Goal: Information Seeking & Learning: Learn about a topic

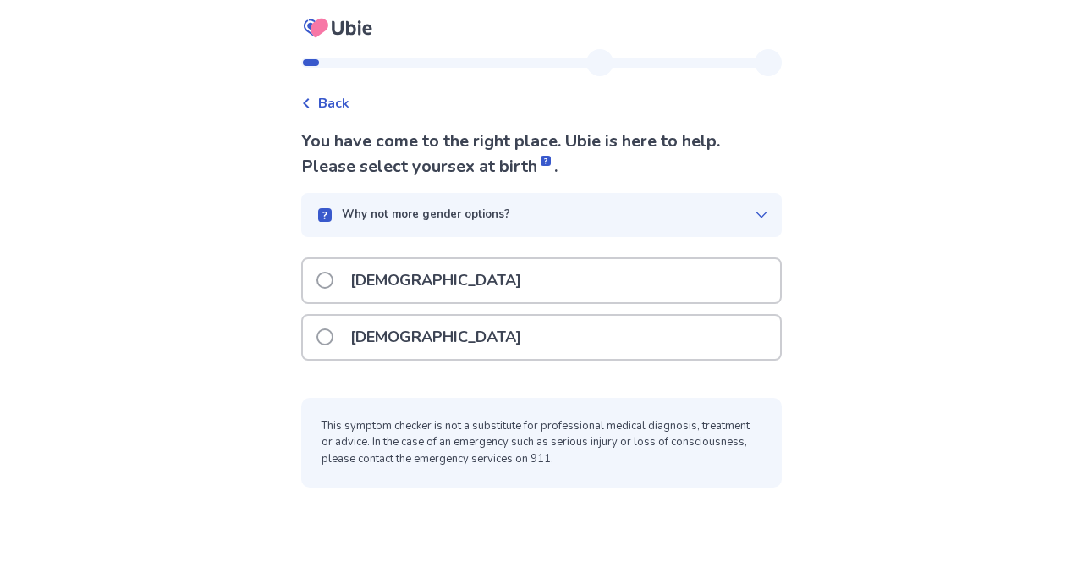
click at [423, 344] on div "[DEMOGRAPHIC_DATA]" at bounding box center [541, 337] width 477 height 43
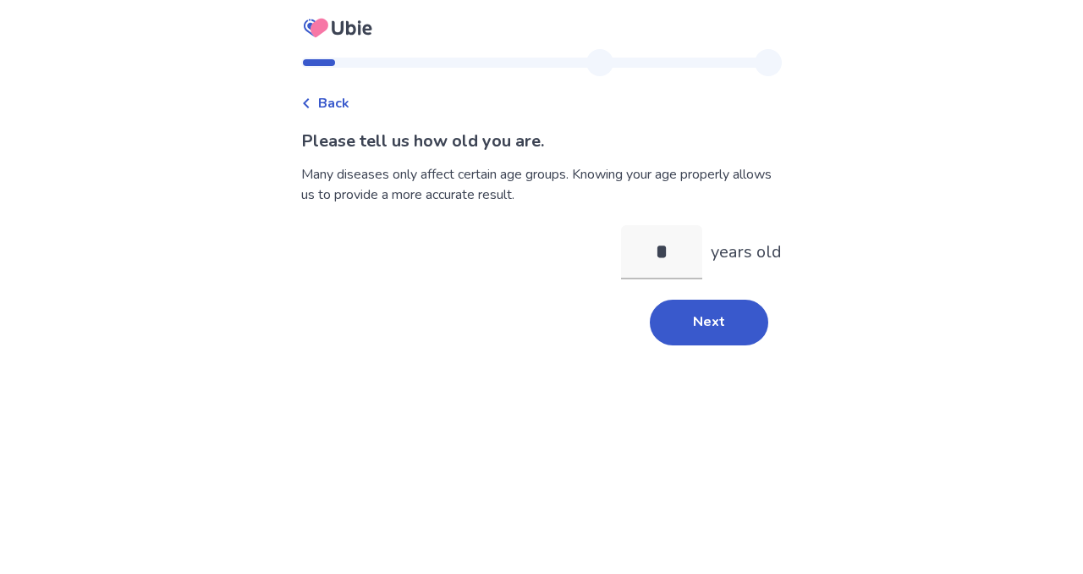
type input "**"
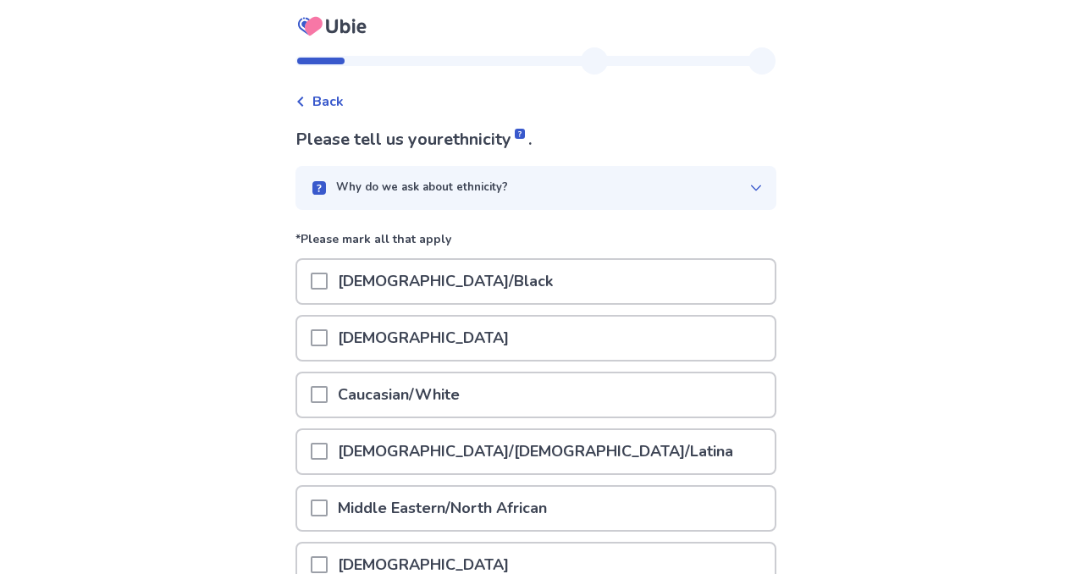
scroll to position [3, 0]
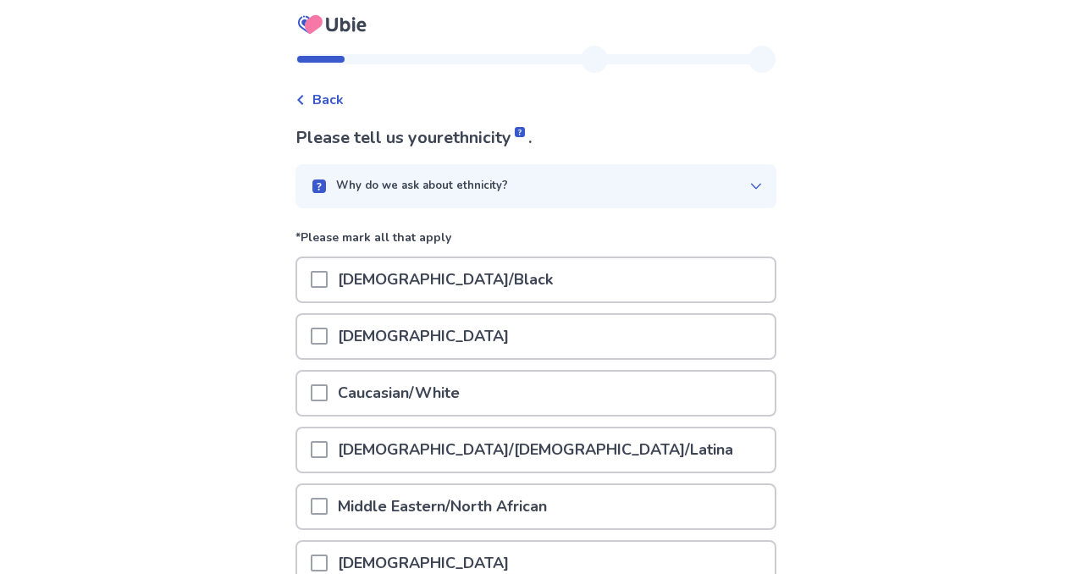
click at [349, 339] on p "[DEMOGRAPHIC_DATA]" at bounding box center [423, 336] width 191 height 43
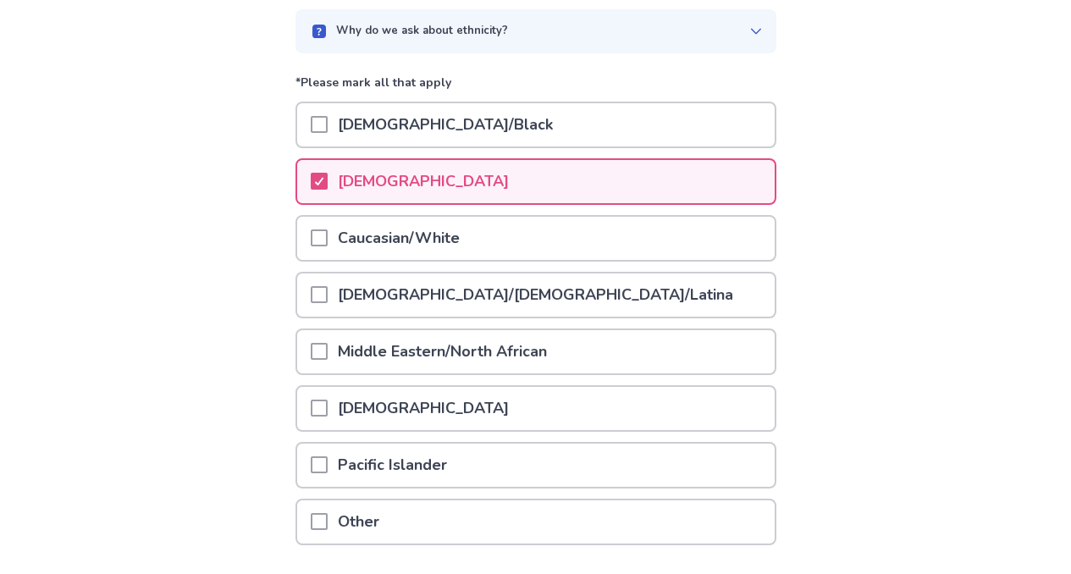
scroll to position [279, 0]
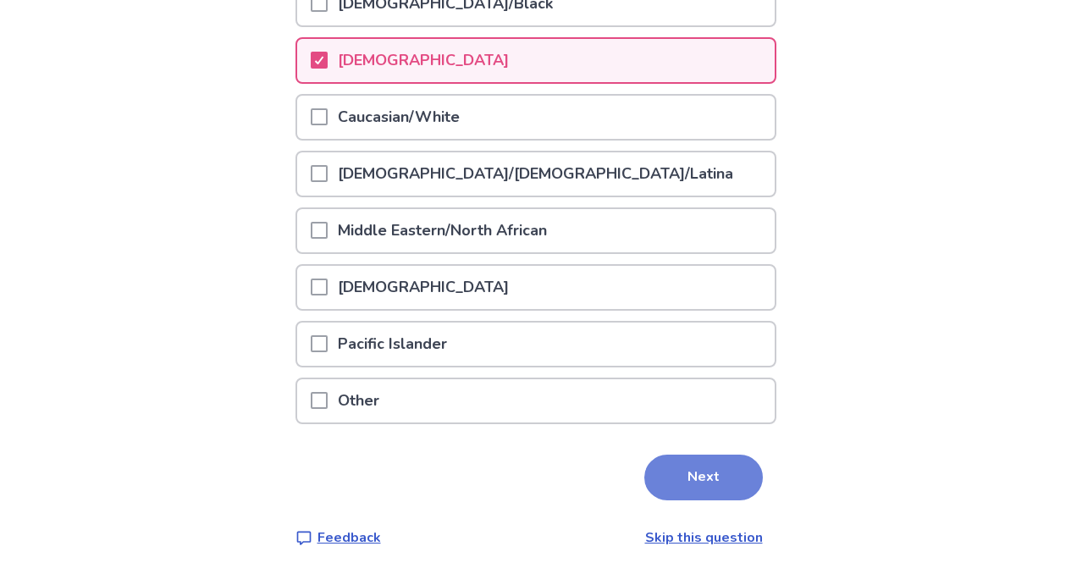
click at [681, 496] on button "Next" at bounding box center [703, 478] width 118 height 46
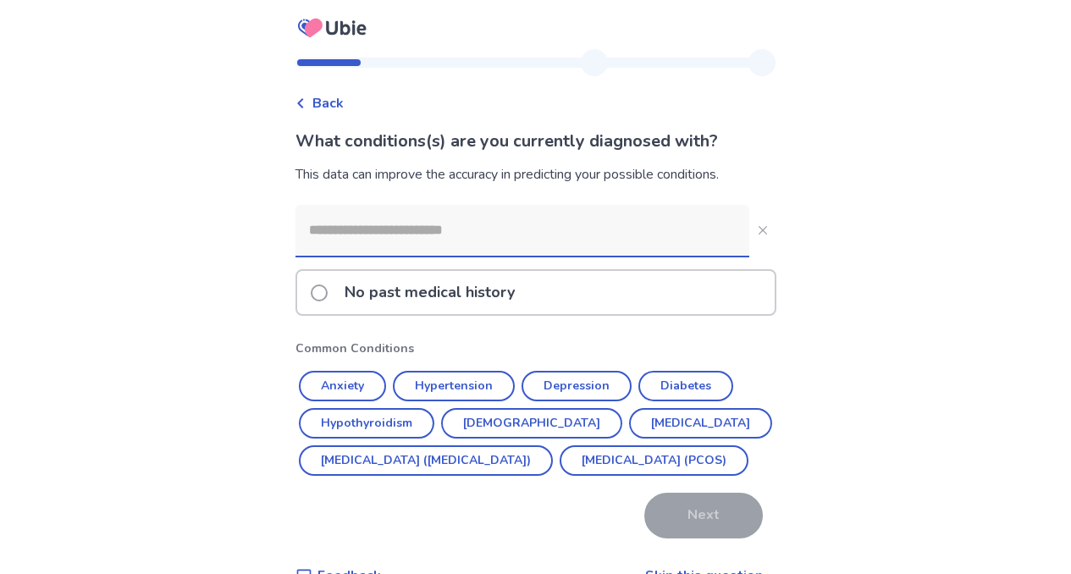
click at [516, 297] on p "No past medical history" at bounding box center [429, 292] width 190 height 43
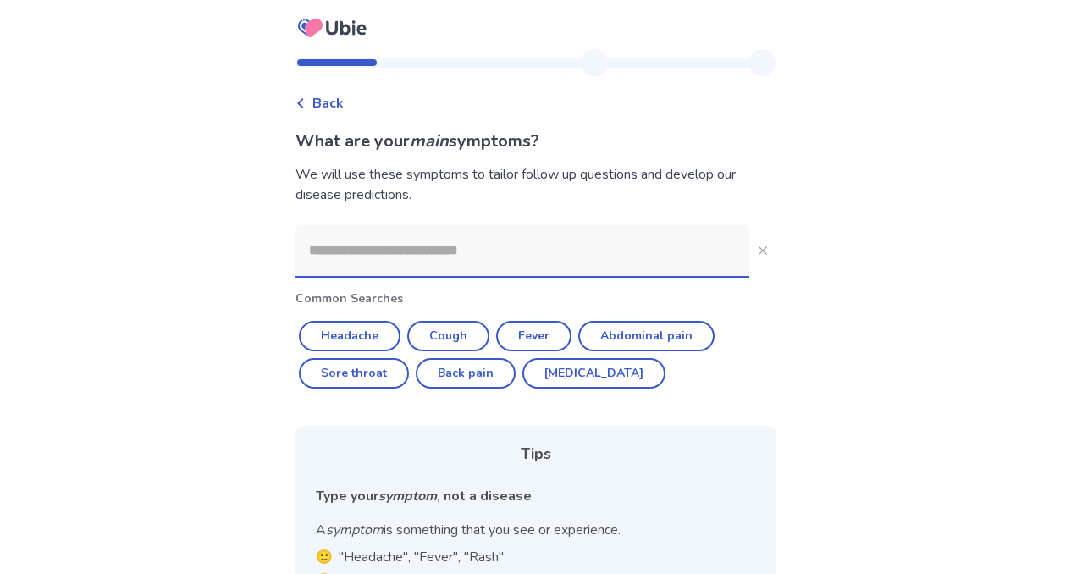
click at [447, 266] on input at bounding box center [522, 250] width 454 height 51
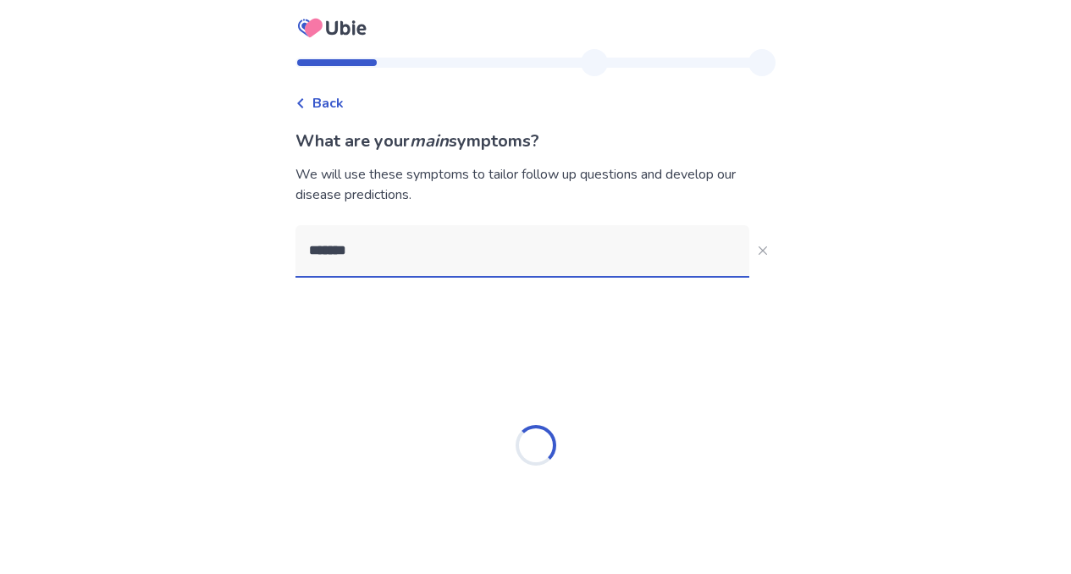
type input "********"
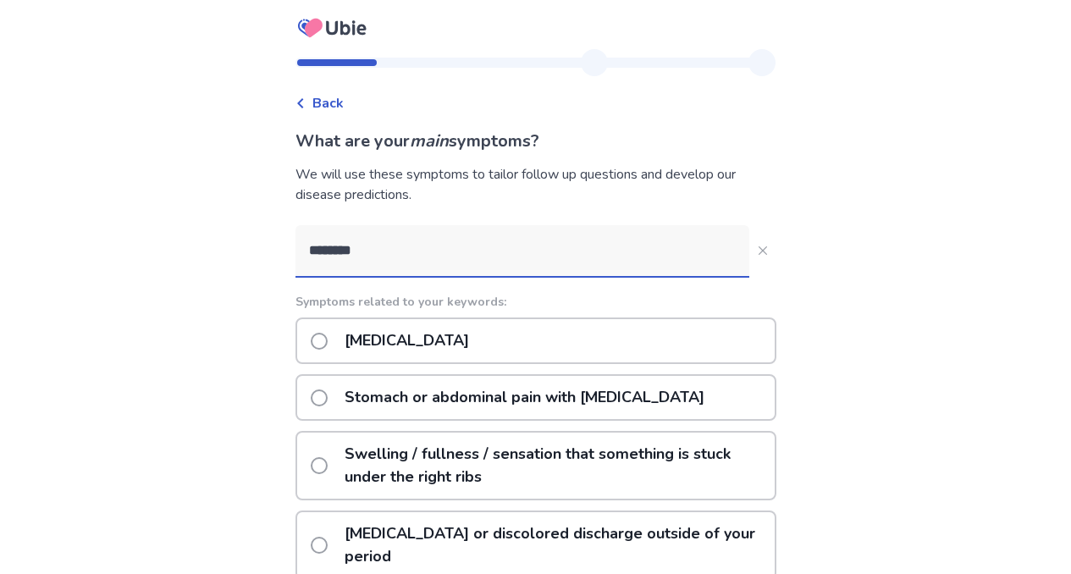
click at [479, 344] on p "[MEDICAL_DATA]" at bounding box center [406, 340] width 145 height 43
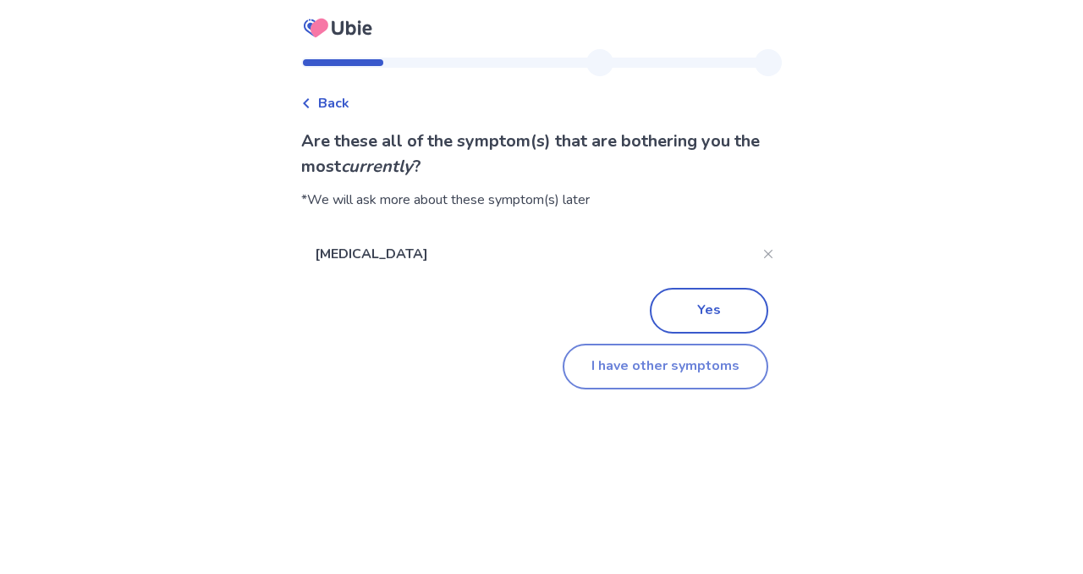
click at [697, 369] on button "I have other symptoms" at bounding box center [666, 367] width 206 height 46
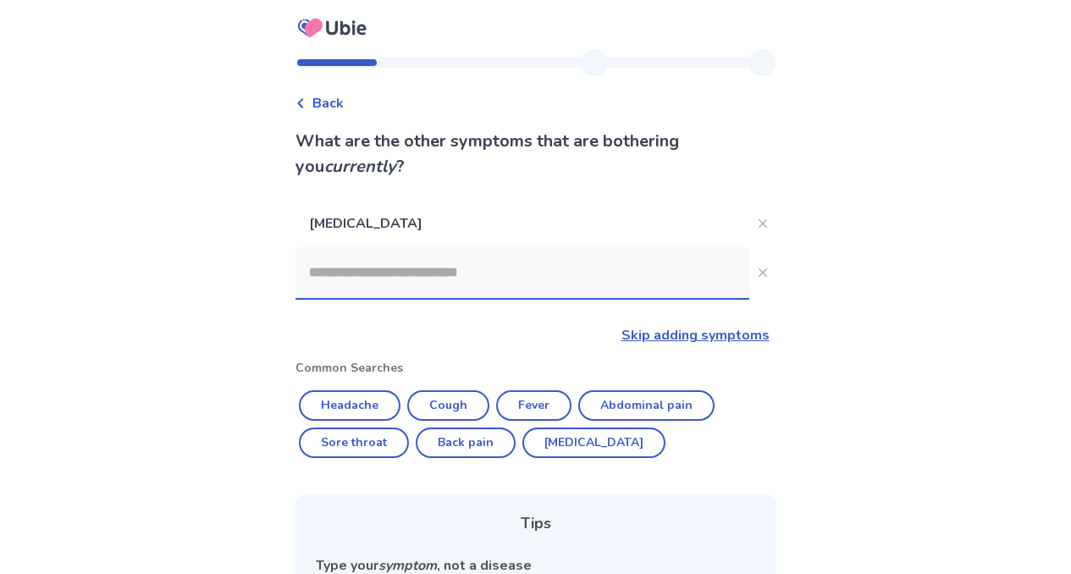
click at [474, 287] on input at bounding box center [522, 272] width 454 height 51
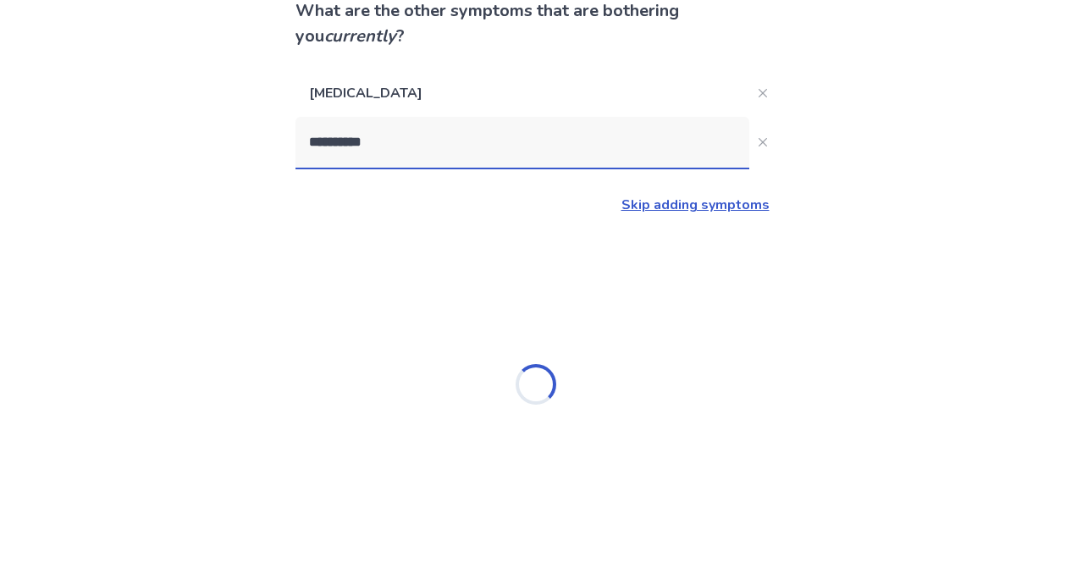
scroll to position [187, 0]
type input "**********"
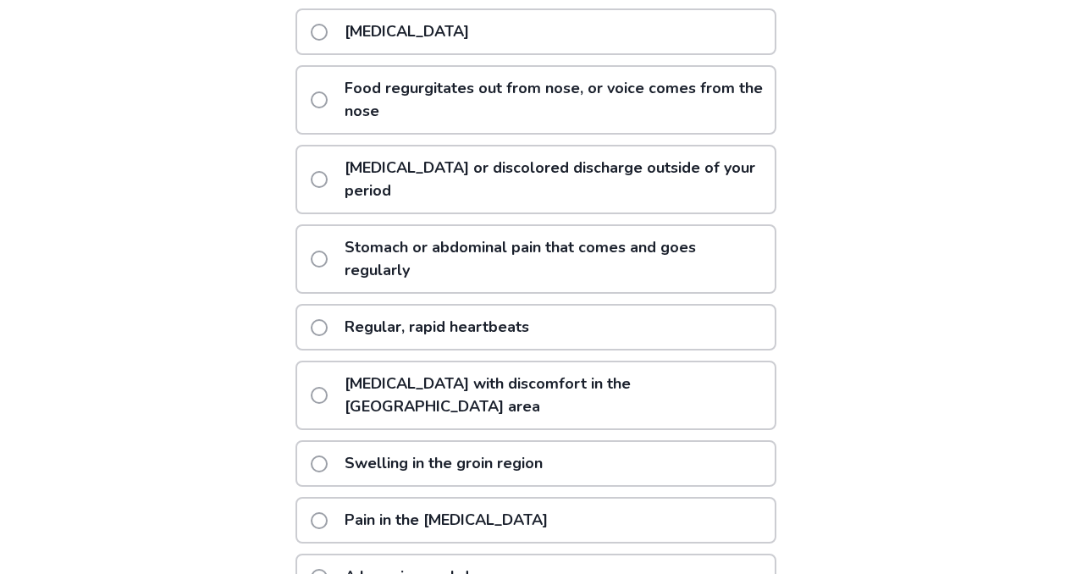
scroll to position [0, 0]
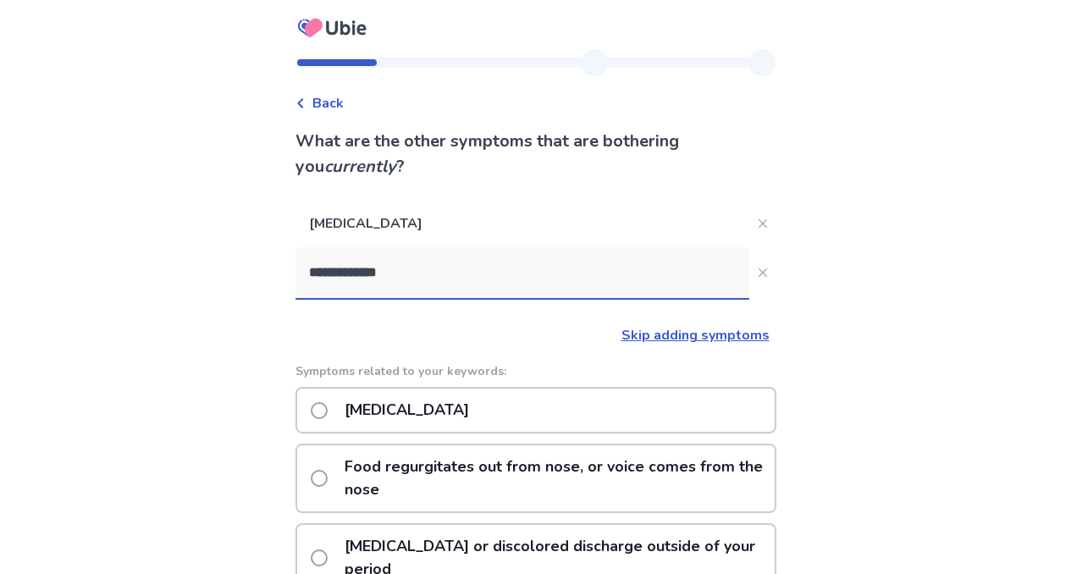
click at [549, 479] on p "Food regurgitates out from nose, or voice comes from the nose" at bounding box center [554, 478] width 440 height 66
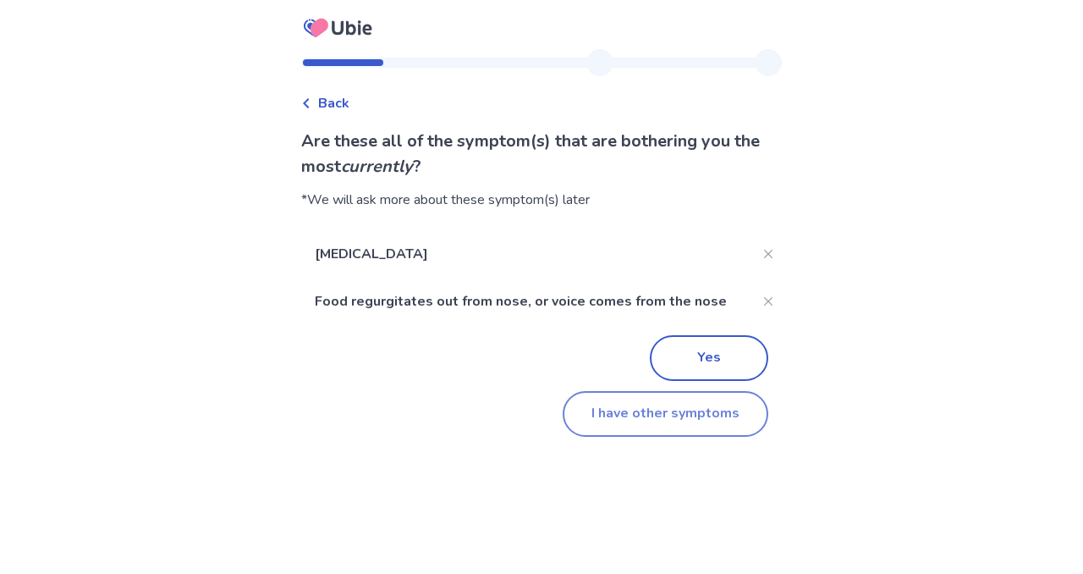
click at [685, 409] on button "I have other symptoms" at bounding box center [666, 414] width 206 height 46
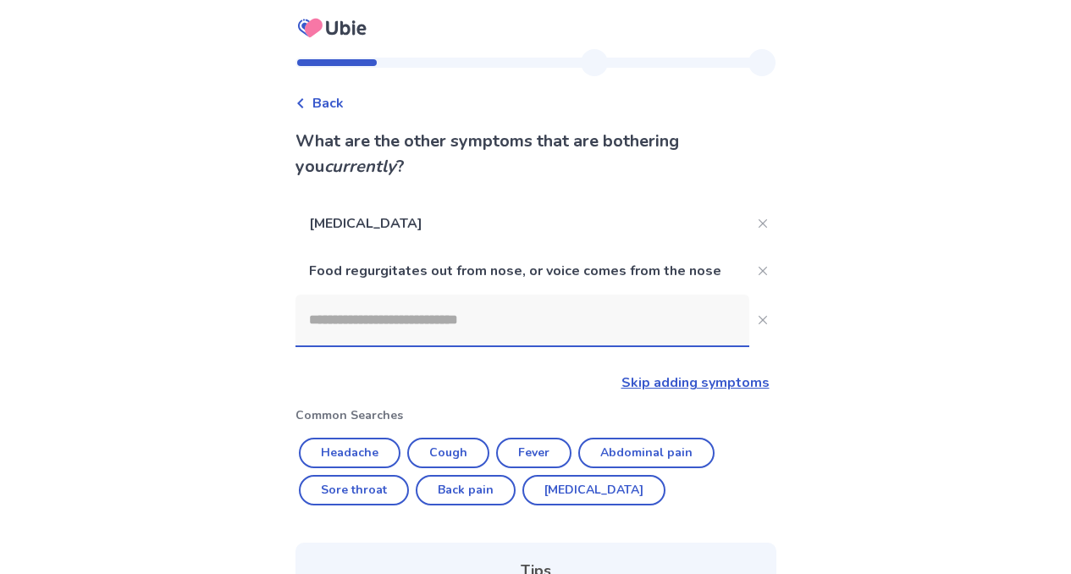
click at [426, 327] on input at bounding box center [522, 320] width 454 height 51
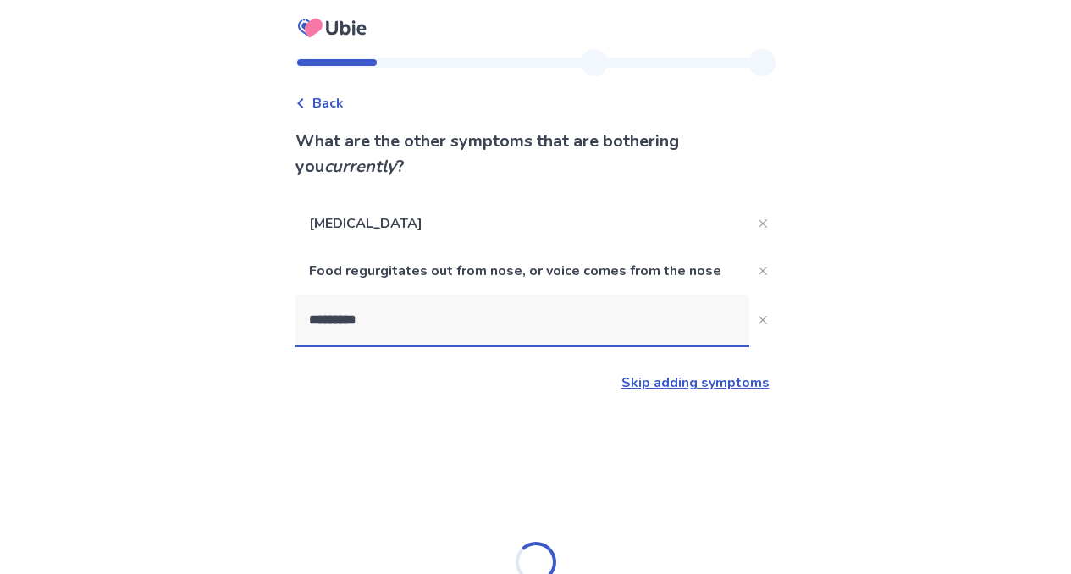
type input "**********"
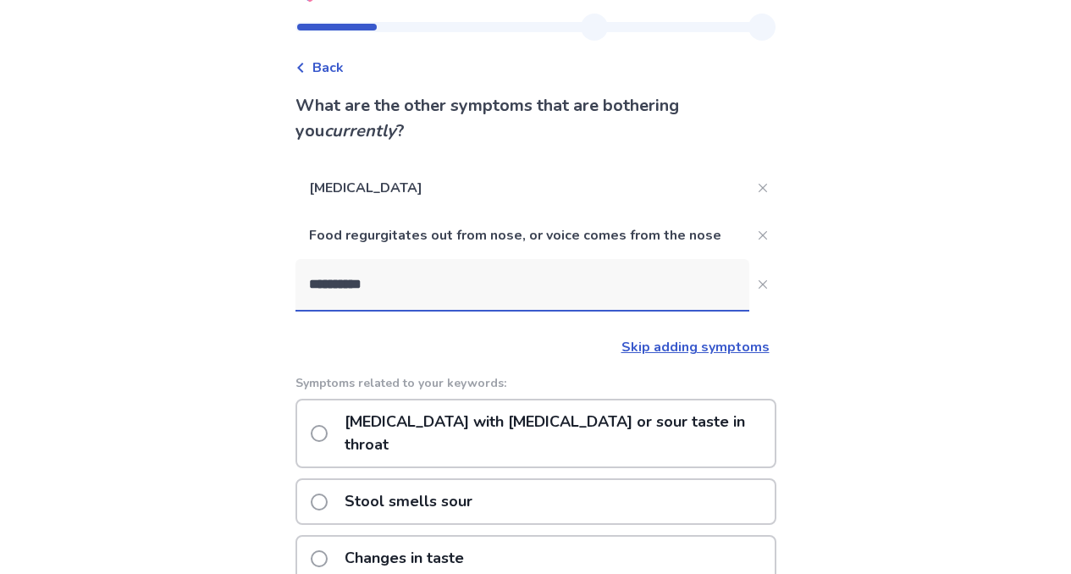
scroll to position [42, 0]
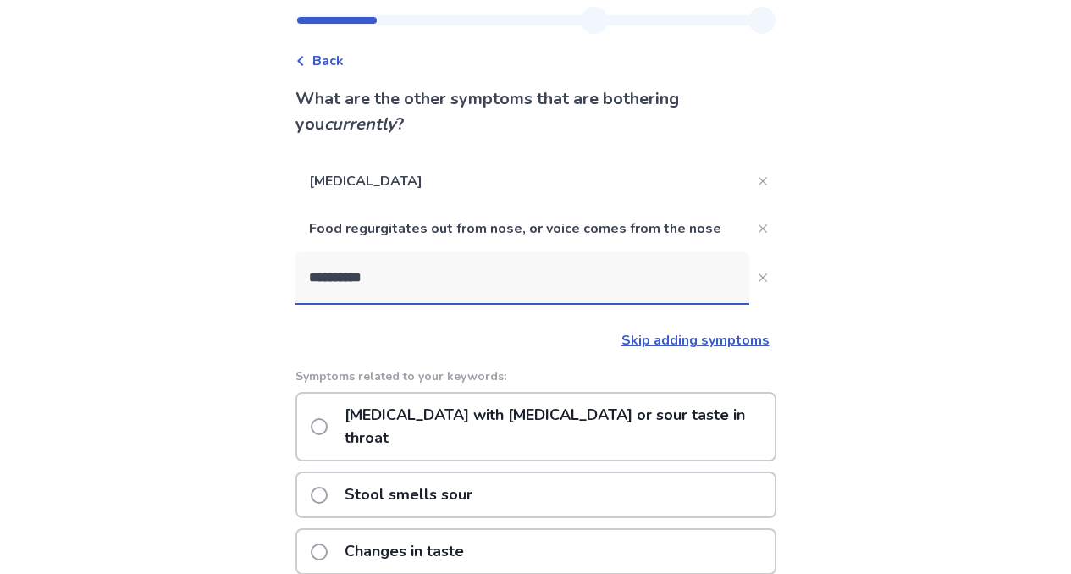
click at [635, 416] on p "[MEDICAL_DATA] with [MEDICAL_DATA] or sour taste in throat" at bounding box center [554, 427] width 440 height 66
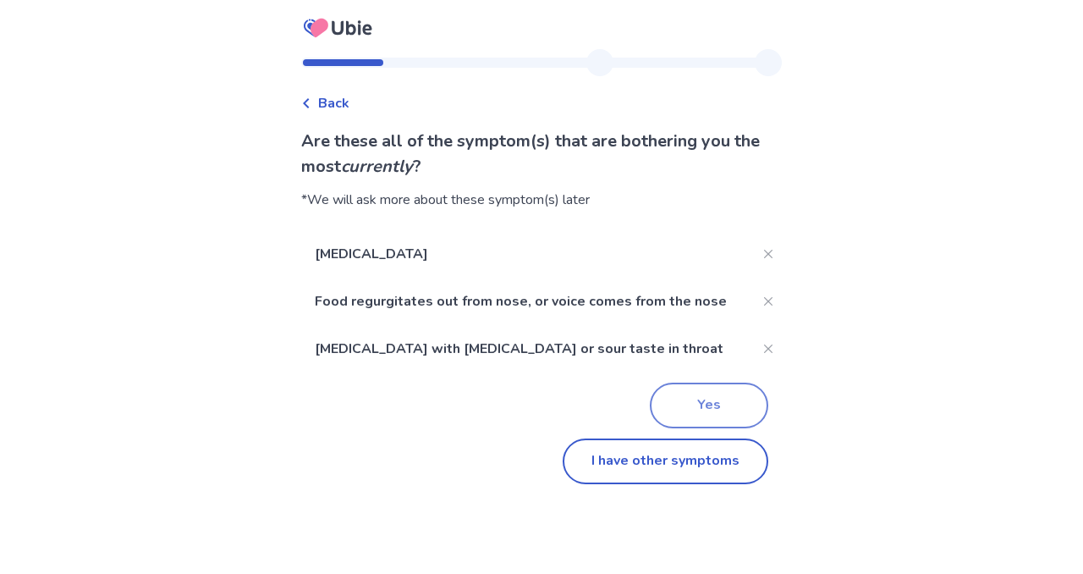
click at [712, 387] on button "Yes" at bounding box center [709, 406] width 118 height 46
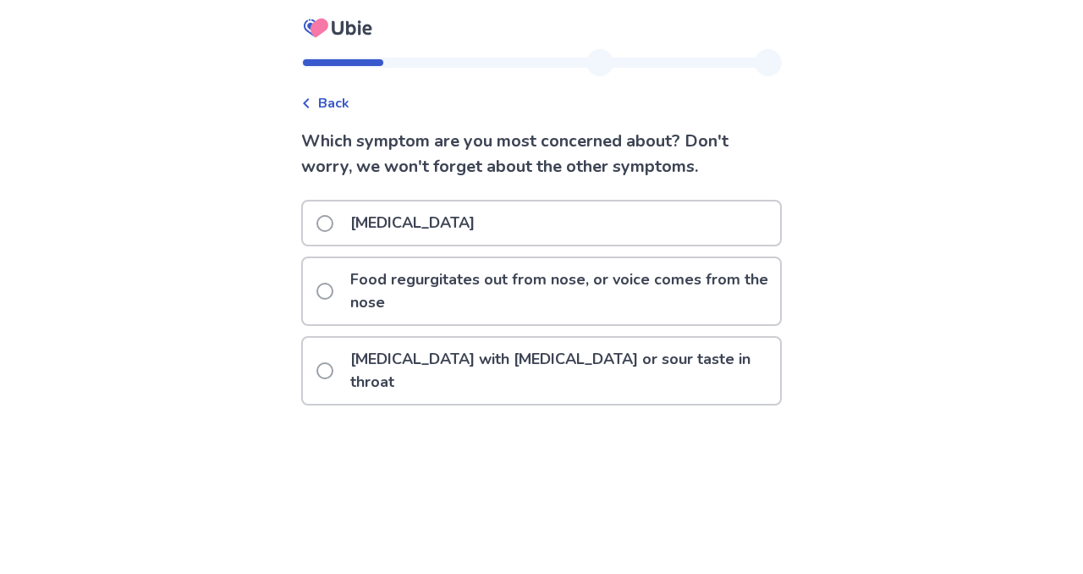
click at [595, 277] on p "Food regurgitates out from nose, or voice comes from the nose" at bounding box center [560, 291] width 440 height 66
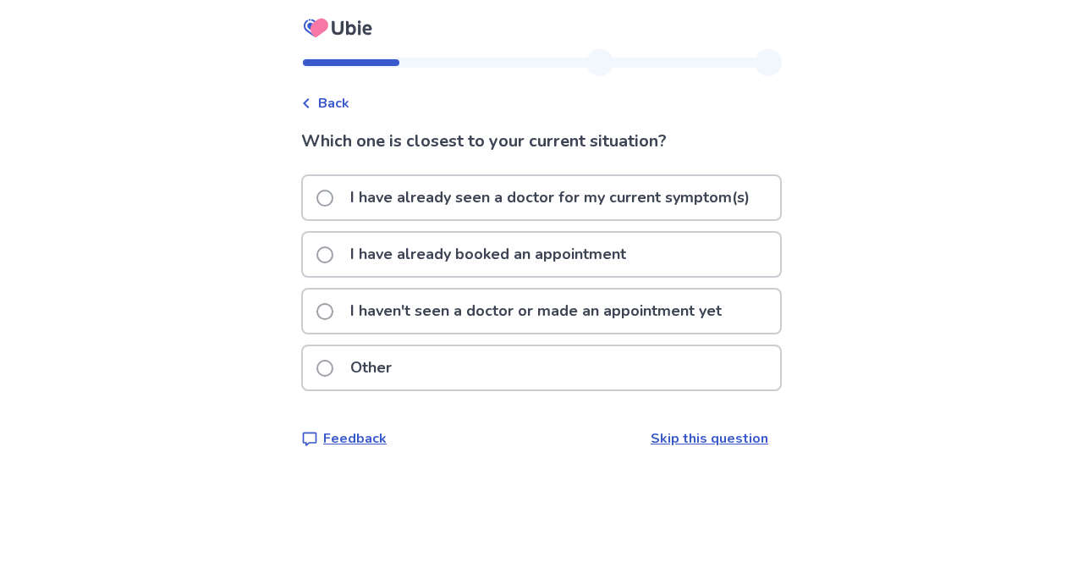
click at [338, 104] on span "Back" at bounding box center [333, 103] width 31 height 20
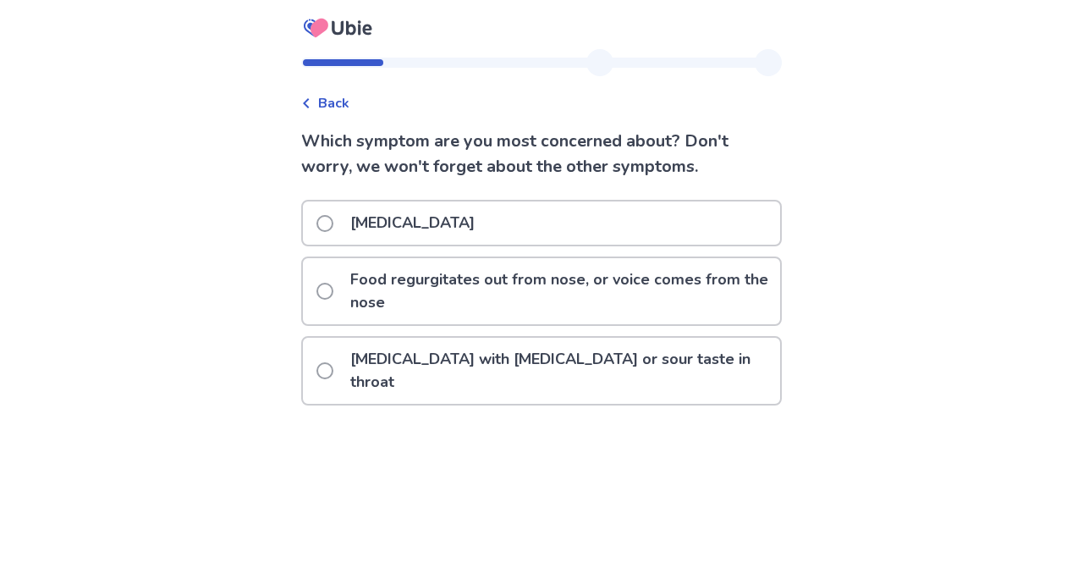
click at [461, 354] on p "[MEDICAL_DATA] with [MEDICAL_DATA] or sour taste in throat" at bounding box center [560, 371] width 440 height 66
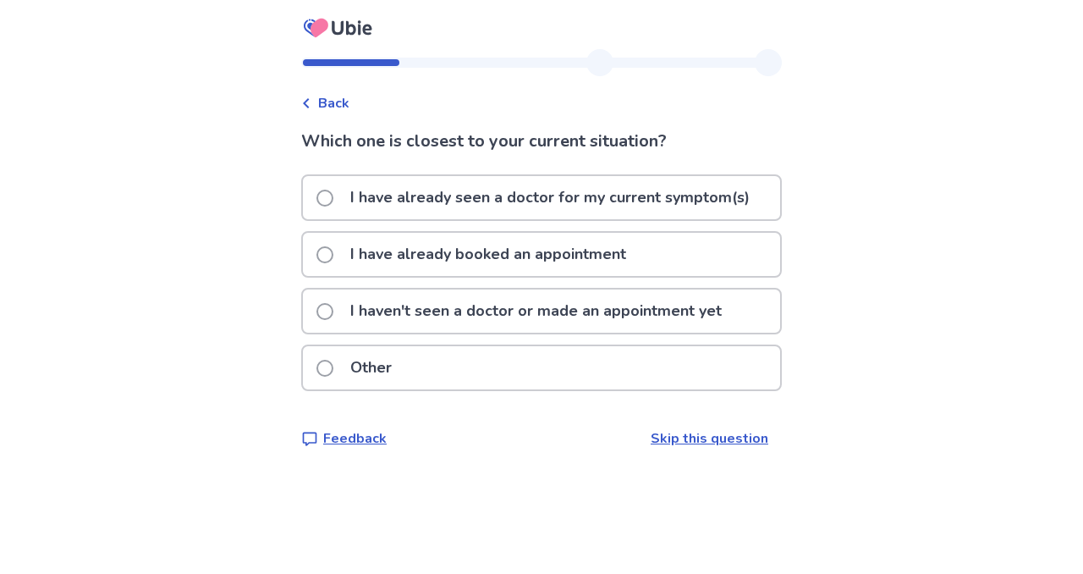
click at [581, 326] on p "I haven't seen a doctor or made an appointment yet" at bounding box center [536, 310] width 392 height 43
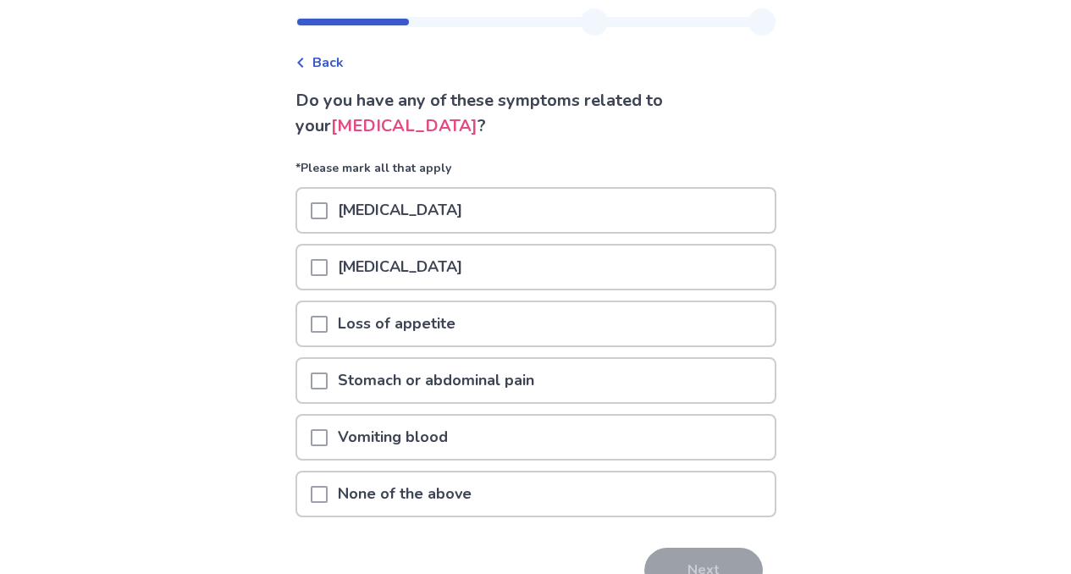
scroll to position [41, 0]
click at [583, 493] on div "None of the above" at bounding box center [535, 492] width 477 height 43
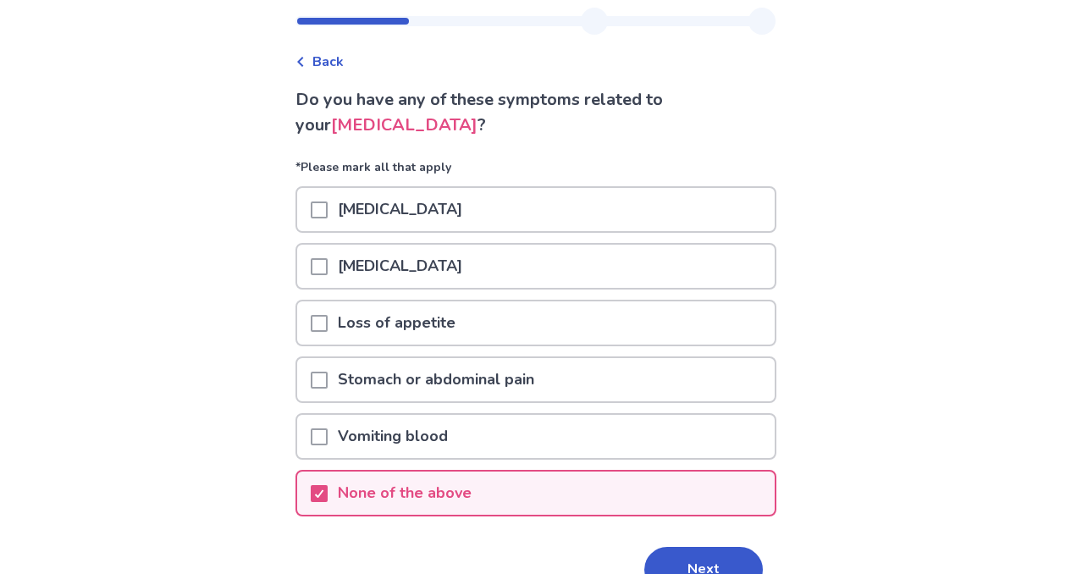
scroll to position [45, 0]
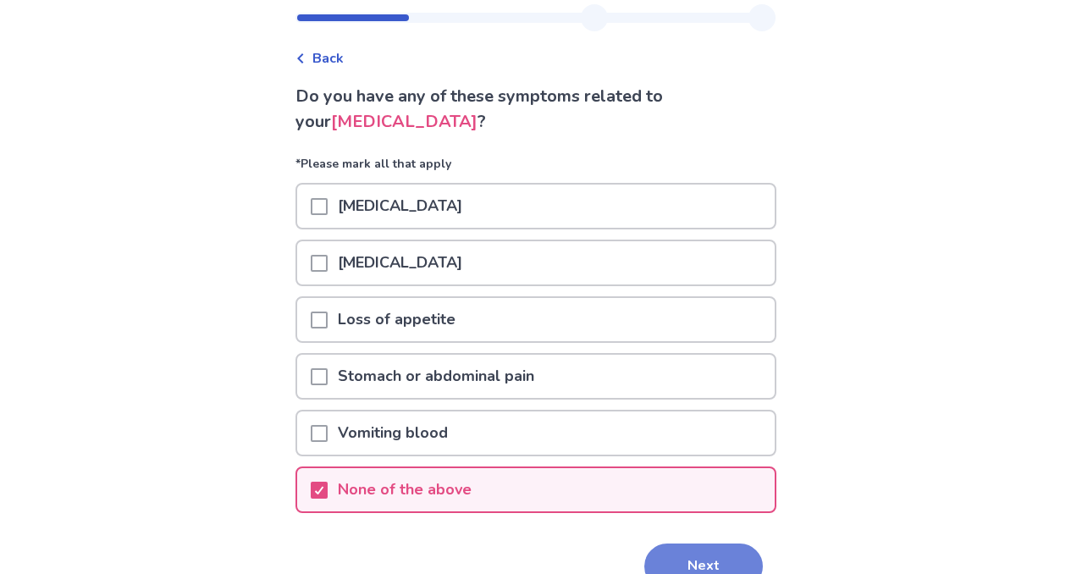
click at [686, 554] on button "Next" at bounding box center [703, 566] width 118 height 46
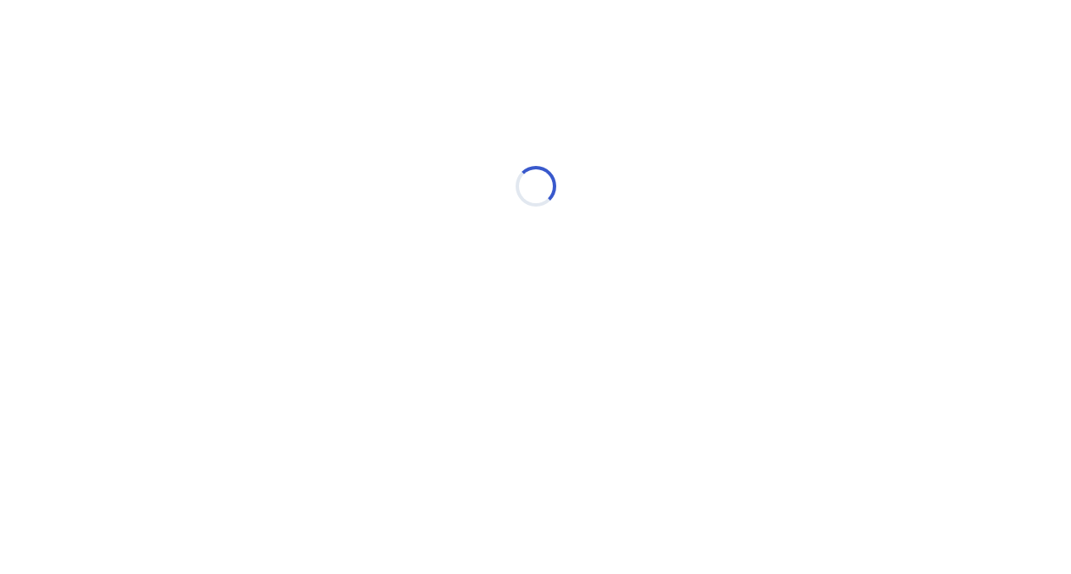
scroll to position [0, 0]
select select "*"
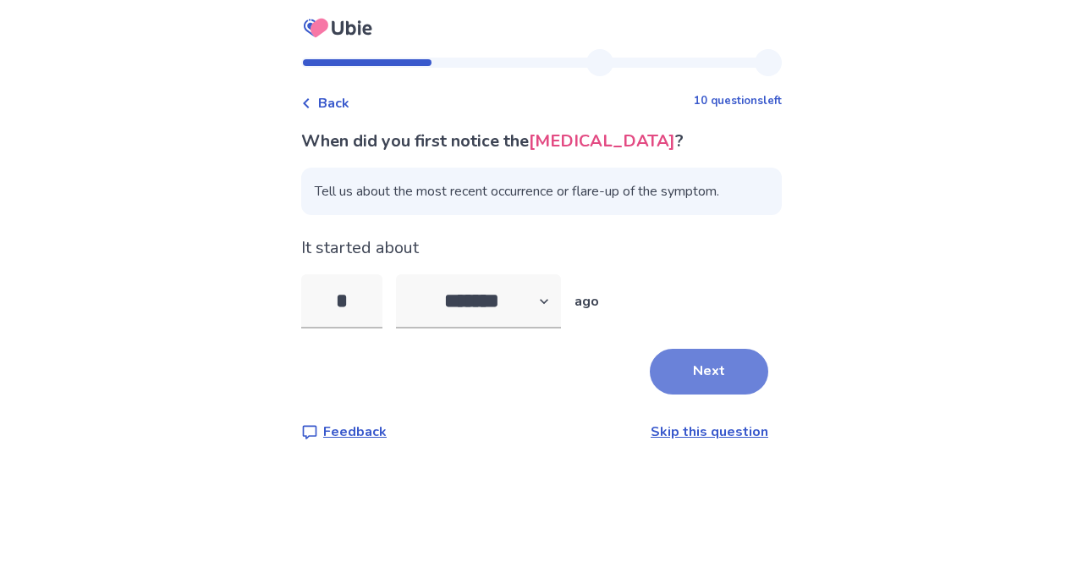
type input "*"
click at [650, 368] on button "Next" at bounding box center [709, 372] width 118 height 46
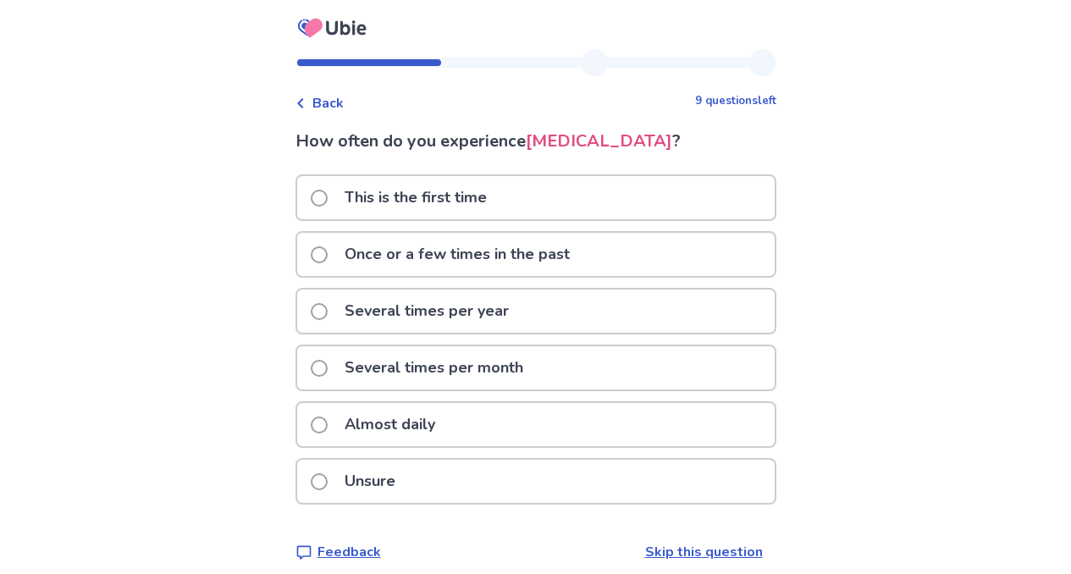
click at [497, 192] on p "This is the first time" at bounding box center [415, 197] width 163 height 43
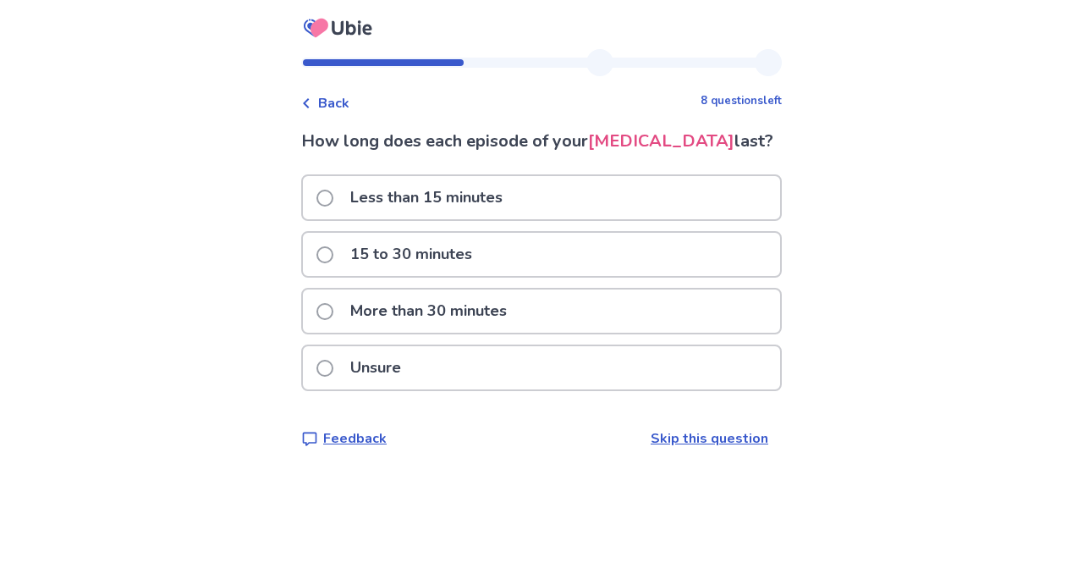
drag, startPoint x: 428, startPoint y: 373, endPoint x: 427, endPoint y: 383, distance: 9.5
click at [427, 378] on div "Unsure" at bounding box center [541, 367] width 477 height 43
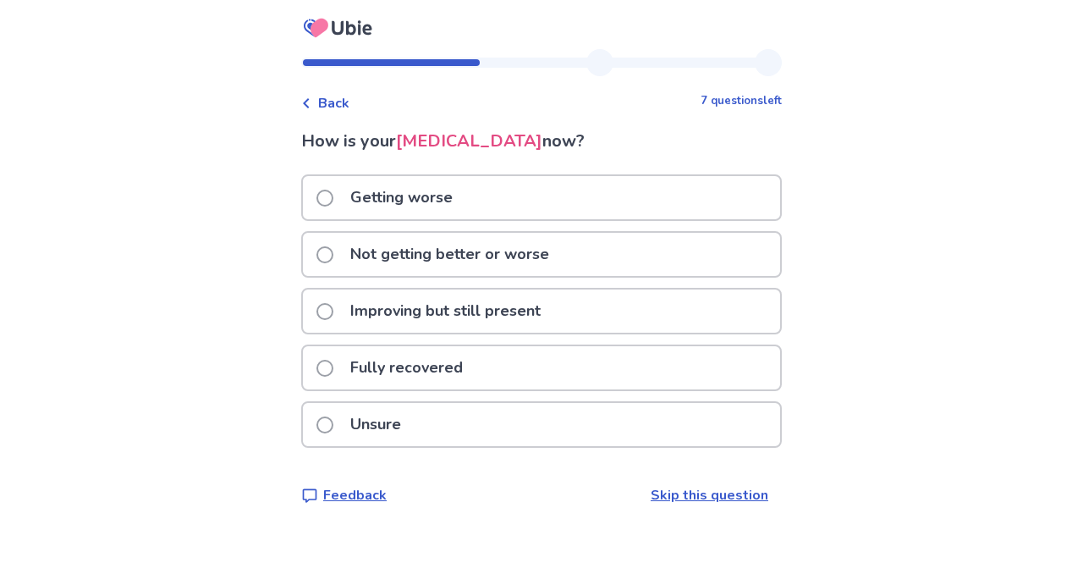
click at [447, 433] on div "Unsure" at bounding box center [541, 424] width 477 height 43
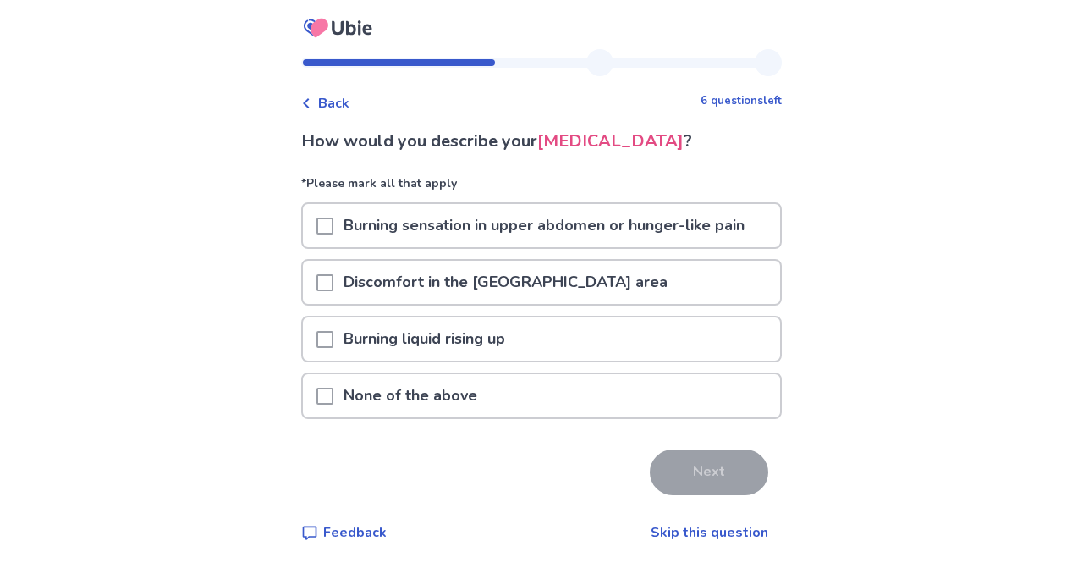
click at [477, 390] on p "None of the above" at bounding box center [410, 395] width 154 height 43
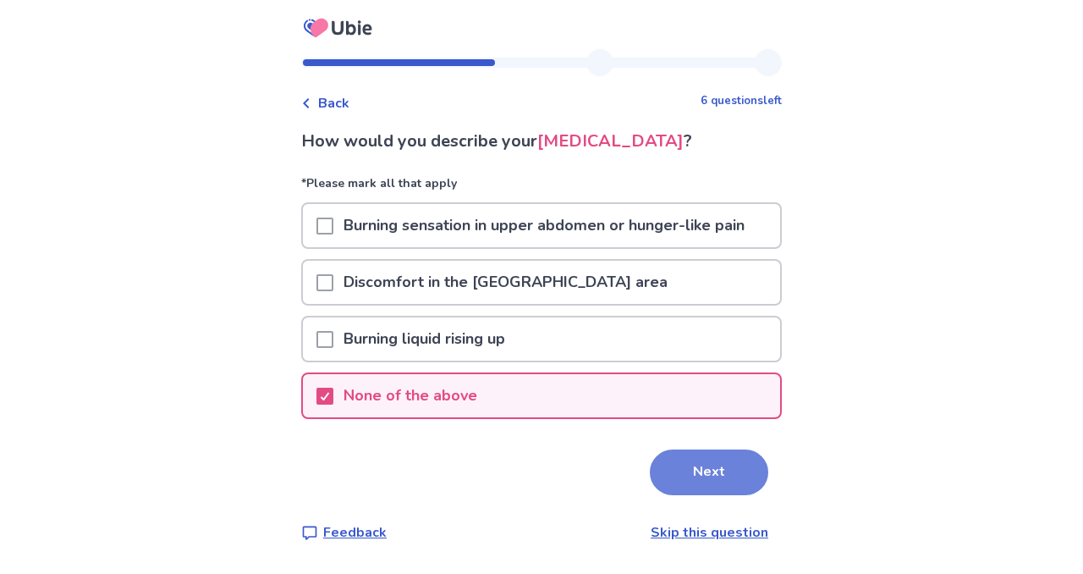
click at [669, 456] on button "Next" at bounding box center [709, 472] width 118 height 46
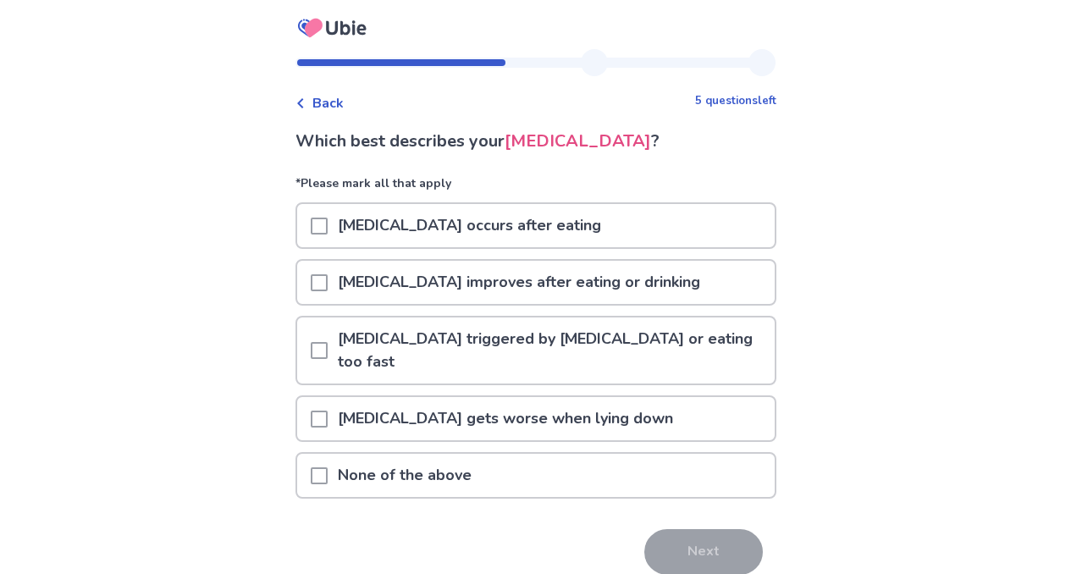
click at [513, 346] on p "[MEDICAL_DATA] triggered by [MEDICAL_DATA] or eating too fast" at bounding box center [551, 350] width 447 height 66
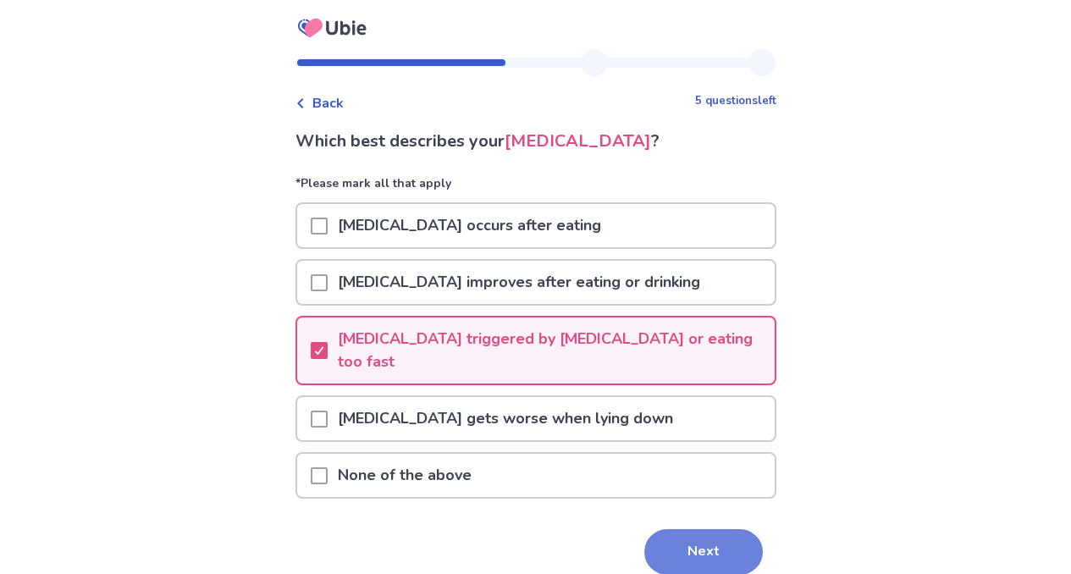
click at [714, 535] on button "Next" at bounding box center [703, 552] width 118 height 46
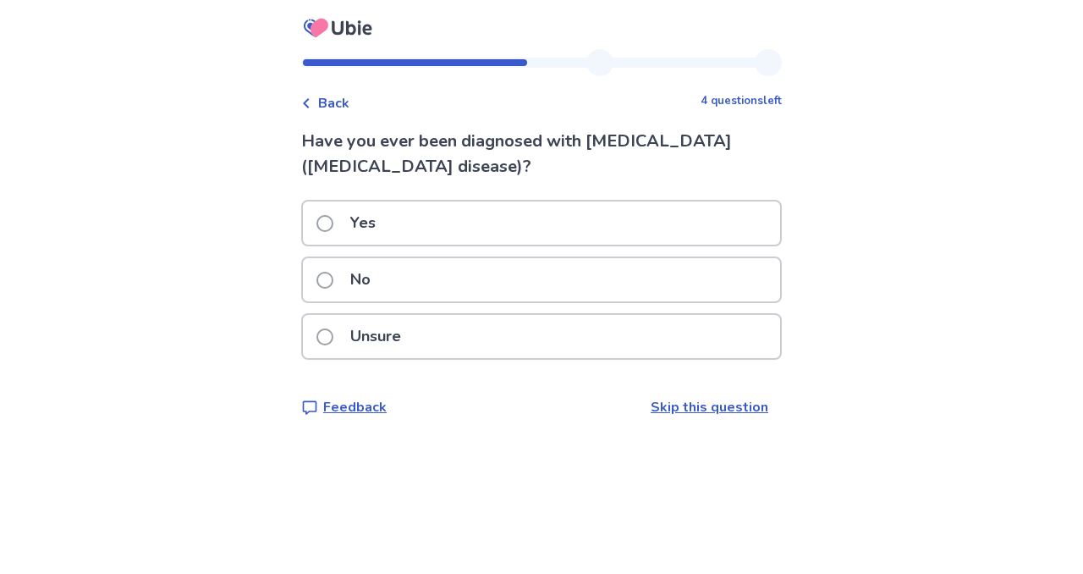
click at [447, 267] on div "No" at bounding box center [541, 279] width 477 height 43
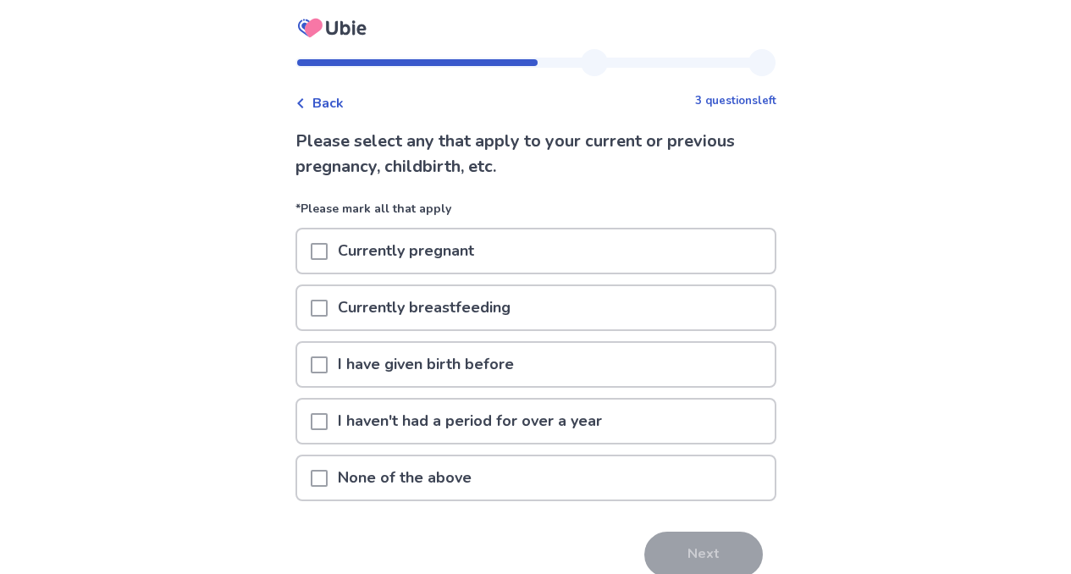
click at [463, 473] on p "None of the above" at bounding box center [405, 477] width 154 height 43
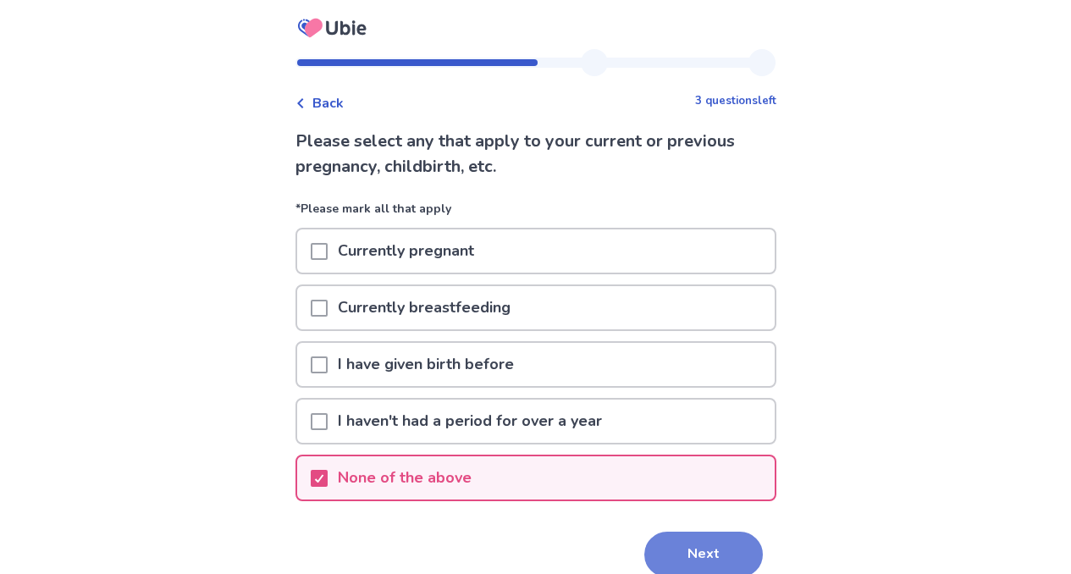
click at [702, 547] on button "Next" at bounding box center [703, 555] width 118 height 46
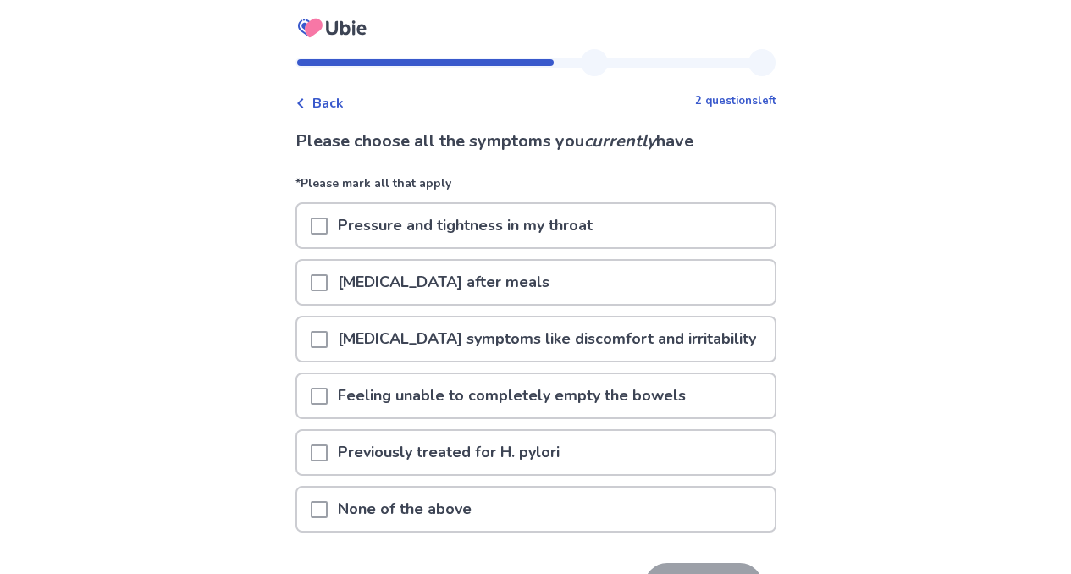
click at [367, 94] on div "Back 2 questions left" at bounding box center [535, 94] width 481 height 37
click at [540, 397] on p "Feeling unable to completely empty the bowels" at bounding box center [512, 395] width 368 height 43
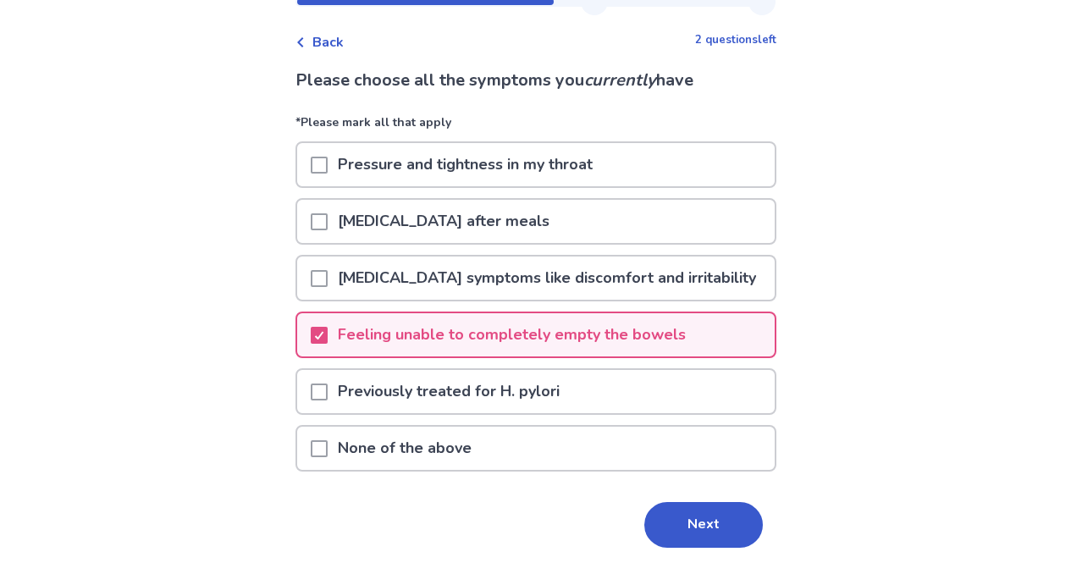
scroll to position [78, 0]
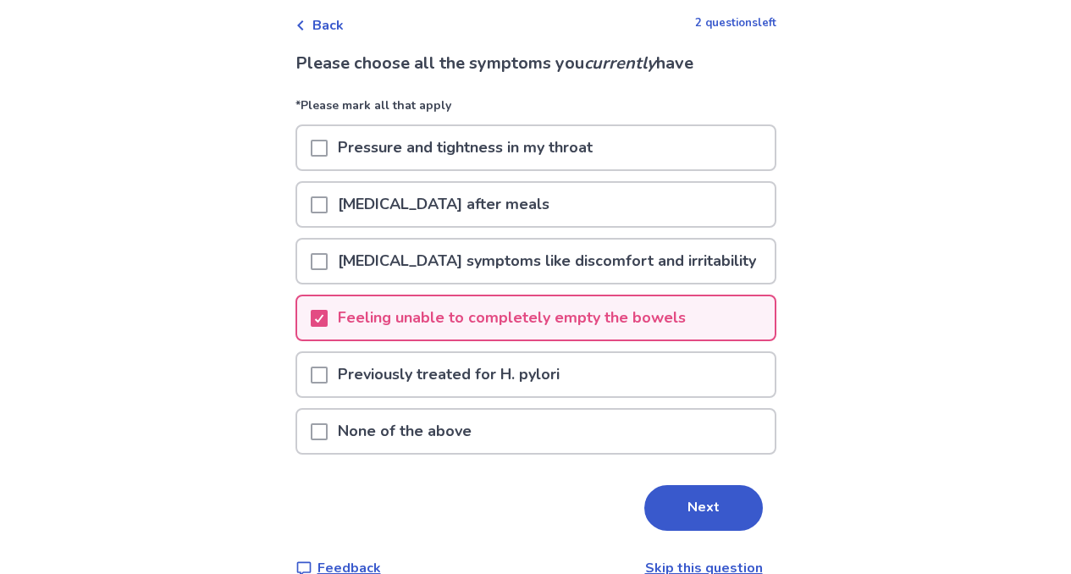
click at [515, 183] on p "[MEDICAL_DATA] after meals" at bounding box center [444, 204] width 232 height 43
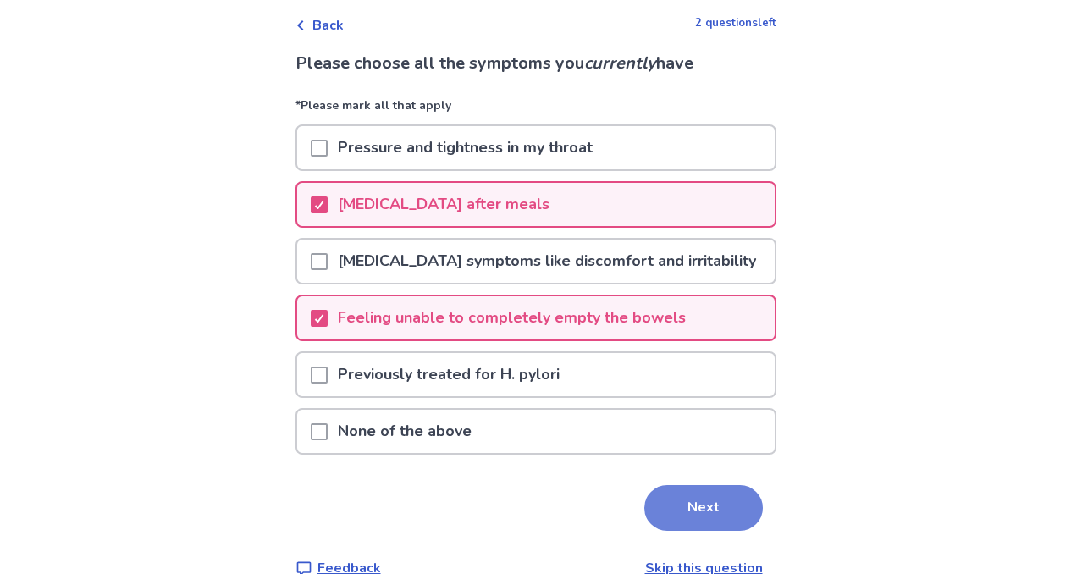
click at [726, 491] on button "Next" at bounding box center [703, 508] width 118 height 46
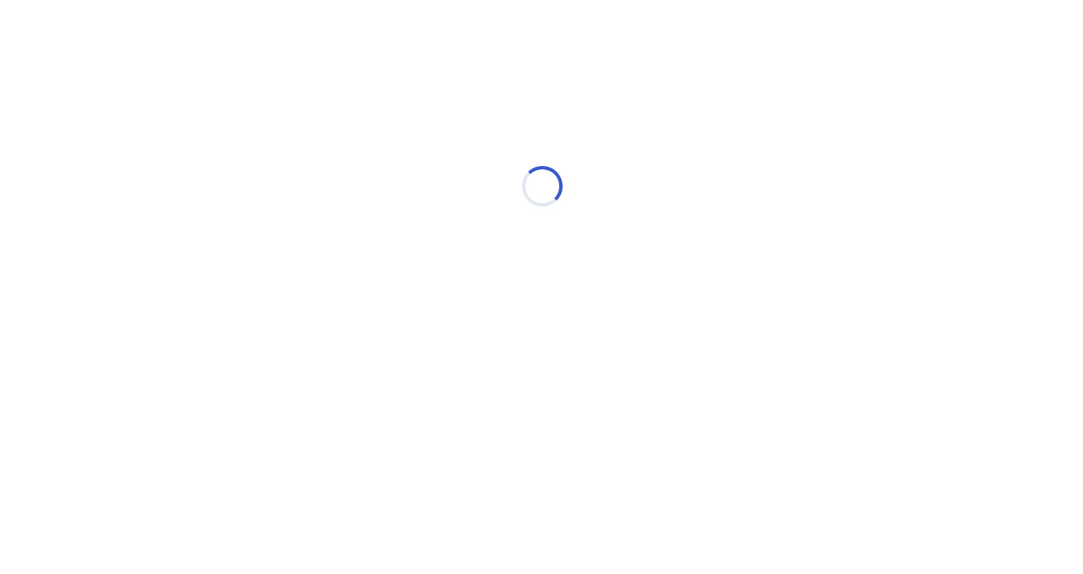
scroll to position [0, 0]
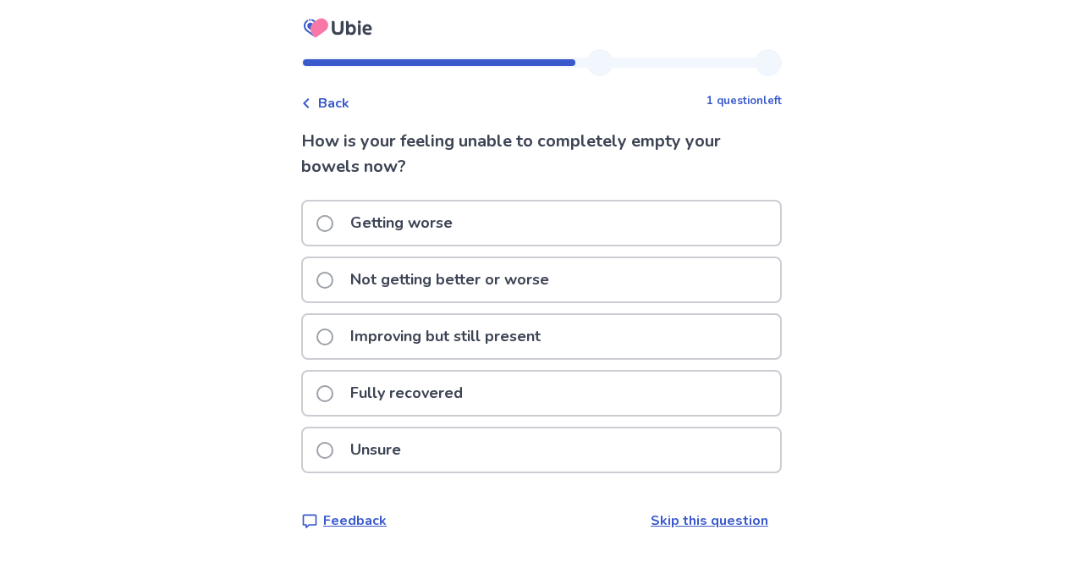
click at [509, 282] on p "Not getting better or worse" at bounding box center [449, 279] width 219 height 43
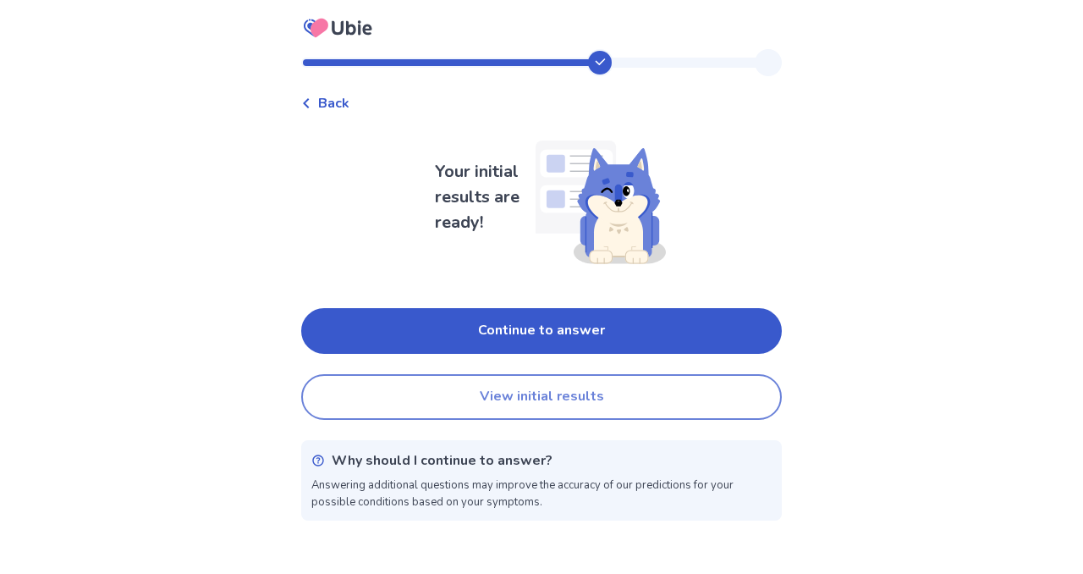
click at [612, 395] on button "View initial results" at bounding box center [541, 397] width 481 height 46
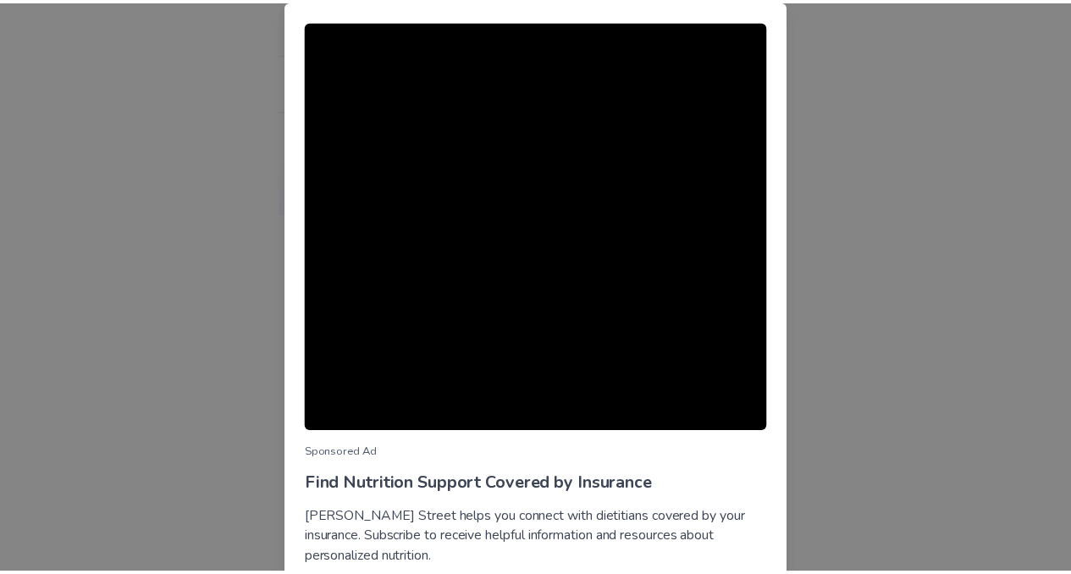
scroll to position [130, 0]
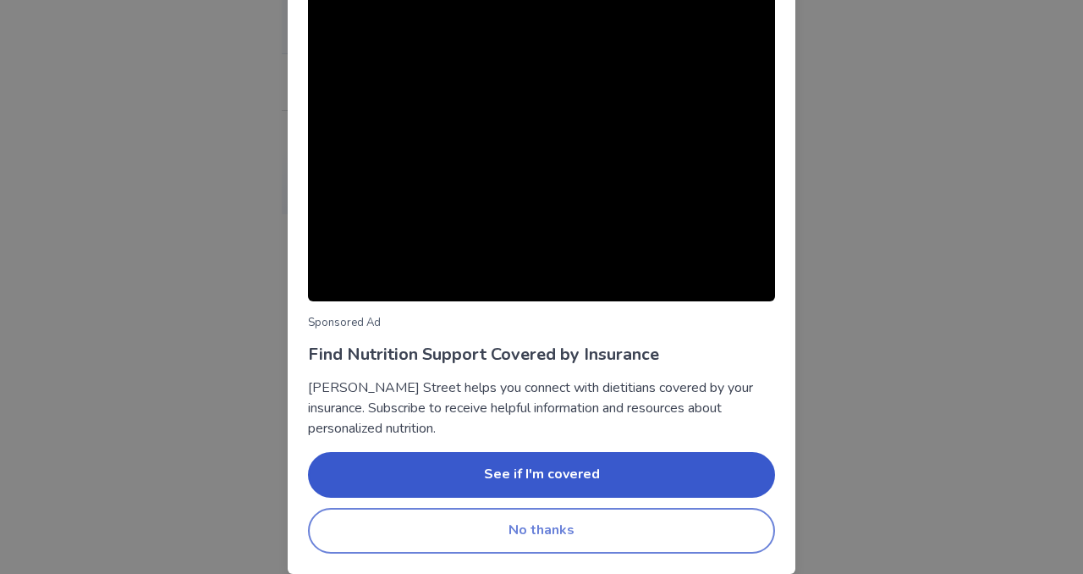
click at [604, 514] on button "No thanks" at bounding box center [541, 531] width 467 height 46
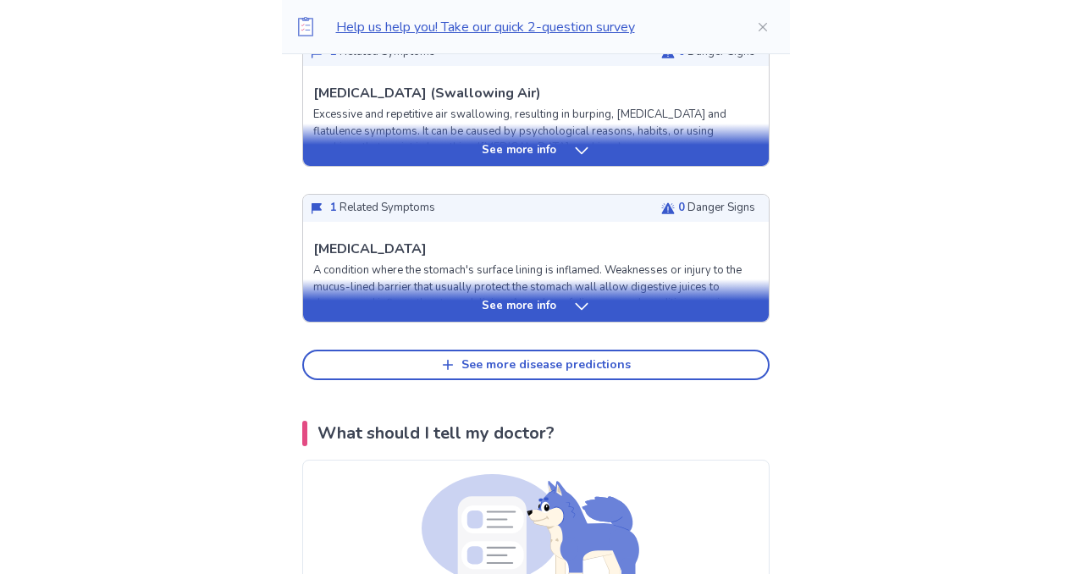
scroll to position [811, 0]
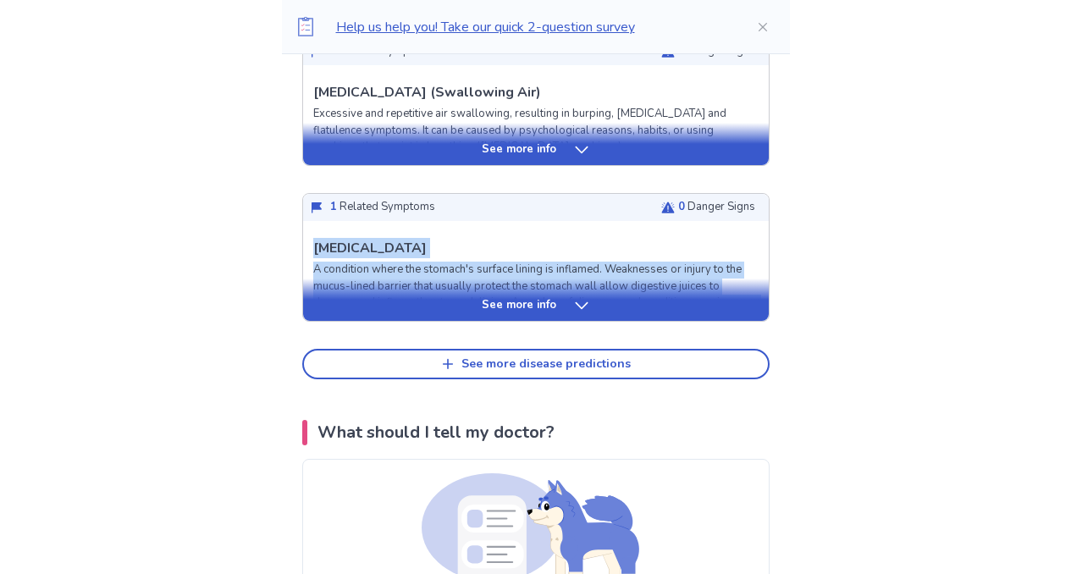
click at [664, 321] on div "1 Related Symptoms 0 Danger Signs See more info [MEDICAL_DATA] A condition wher…" at bounding box center [535, 257] width 467 height 129
click at [592, 304] on div "See more info" at bounding box center [536, 305] width 466 height 17
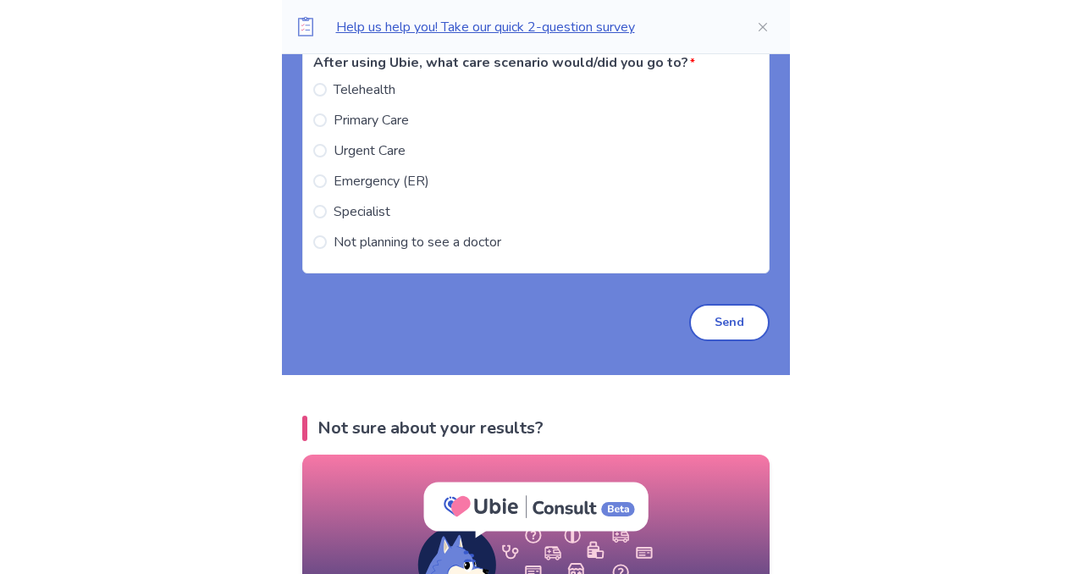
scroll to position [3409, 0]
